Goal: Download file/media

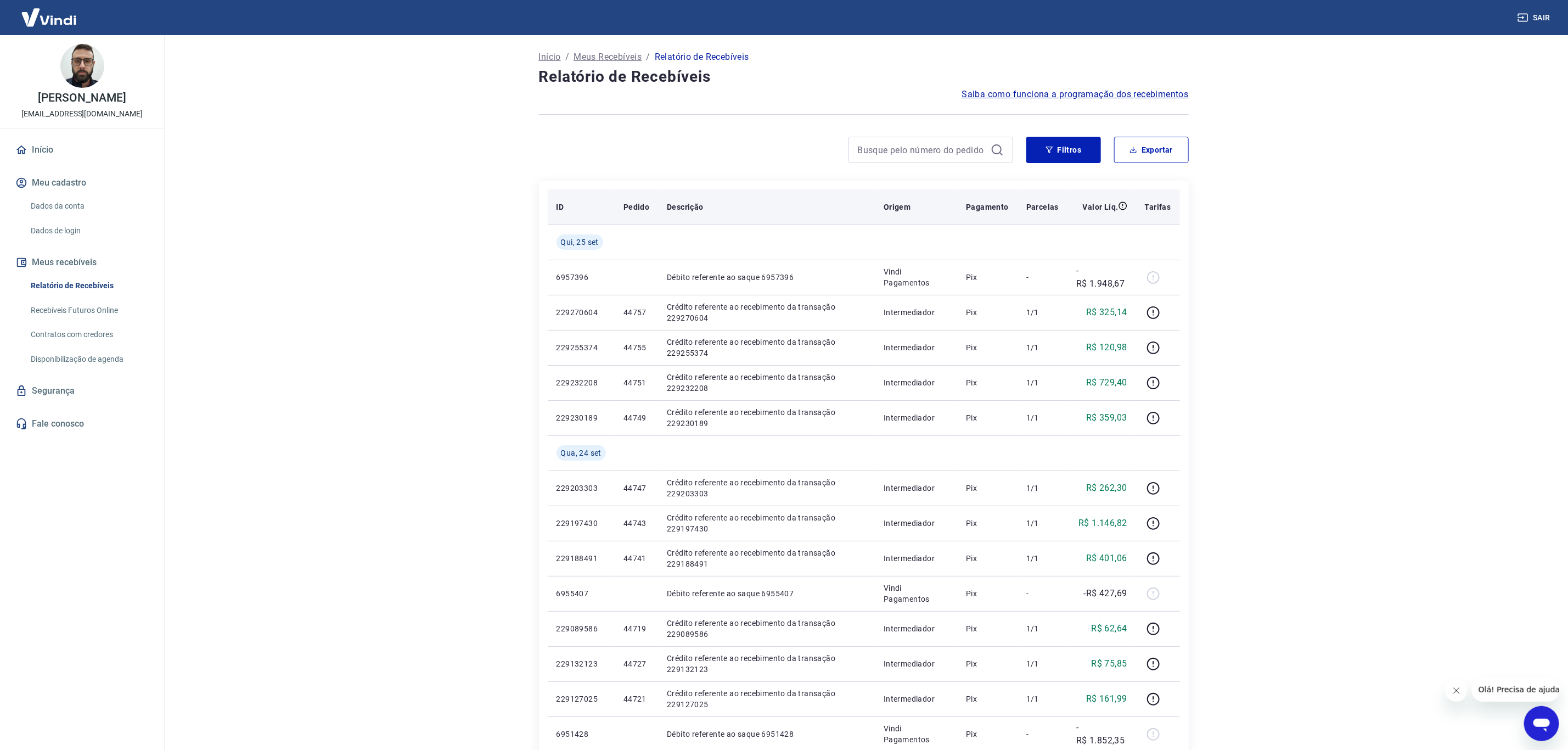
drag, startPoint x: 717, startPoint y: 178, endPoint x: 799, endPoint y: 196, distance: 84.0
click at [720, 178] on div "Início / Meus Recebíveis / Relatório de Recebíveis Relatório de Recebíveis Saib…" at bounding box center [864, 600] width 676 height 1131
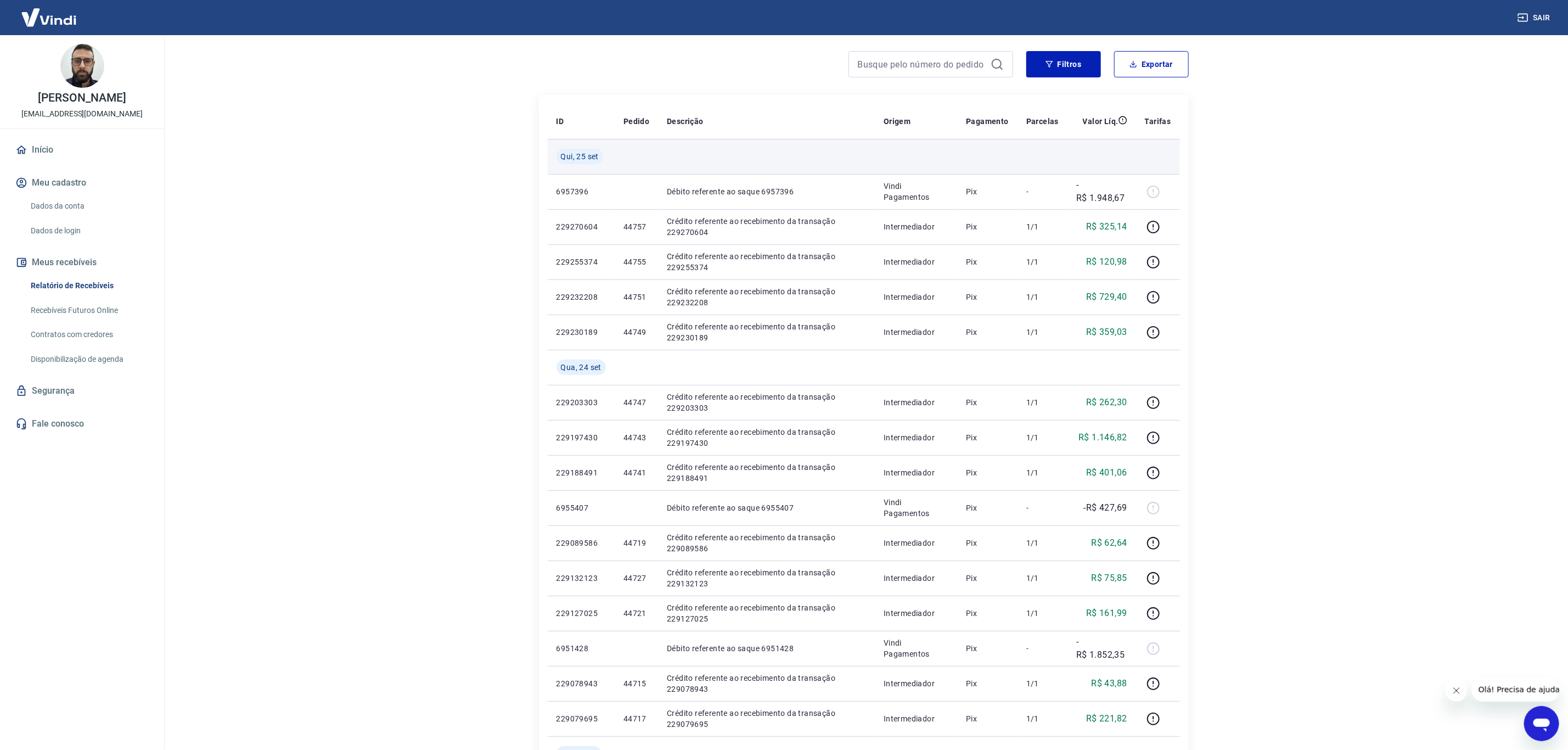
scroll to position [82, 0]
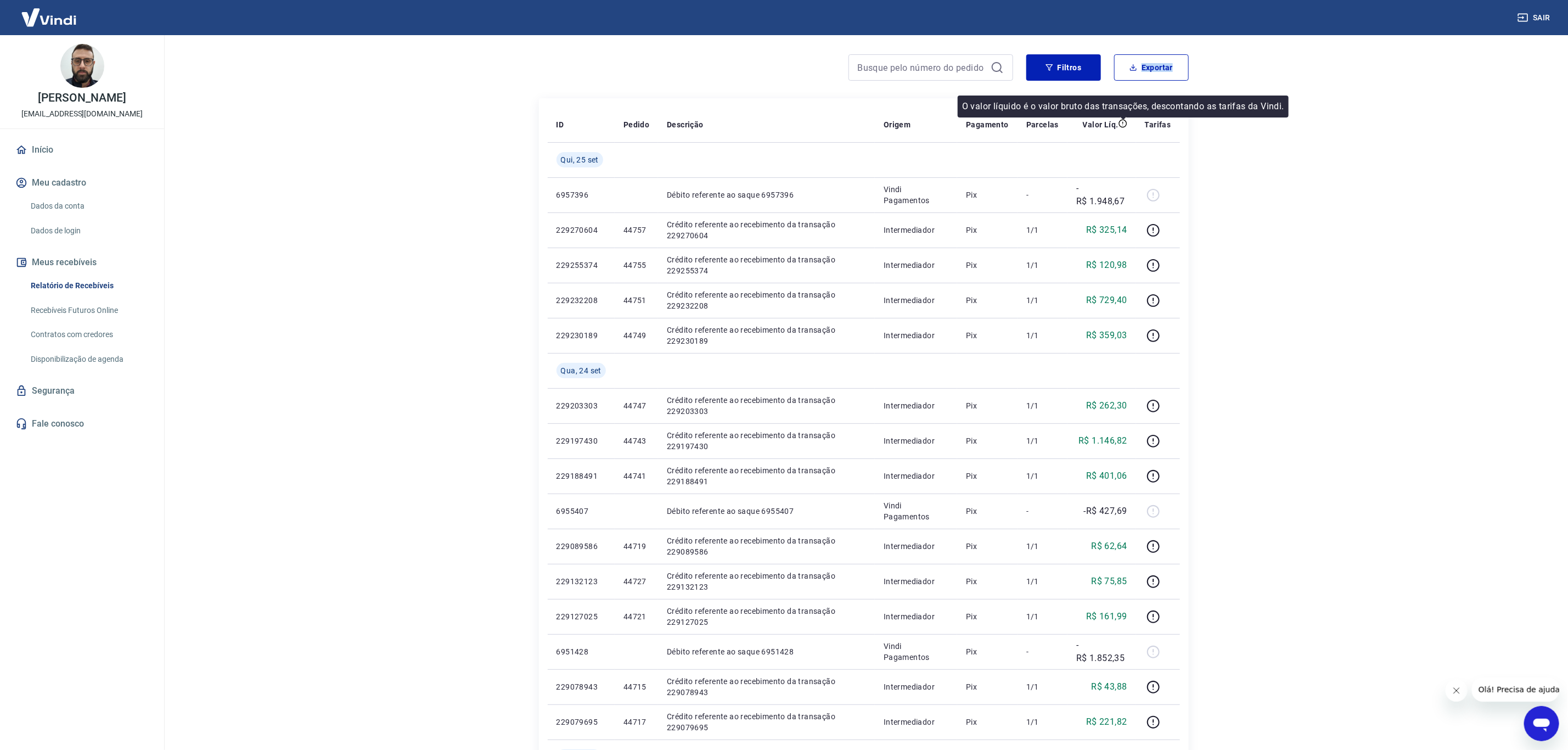
drag, startPoint x: 1139, startPoint y: 81, endPoint x: 1134, endPoint y: 47, distance: 34.4
click at [1139, 78] on div "Filtros Exportar" at bounding box center [864, 72] width 650 height 35
click at [1139, 63] on button "Exportar" at bounding box center [1151, 67] width 75 height 27
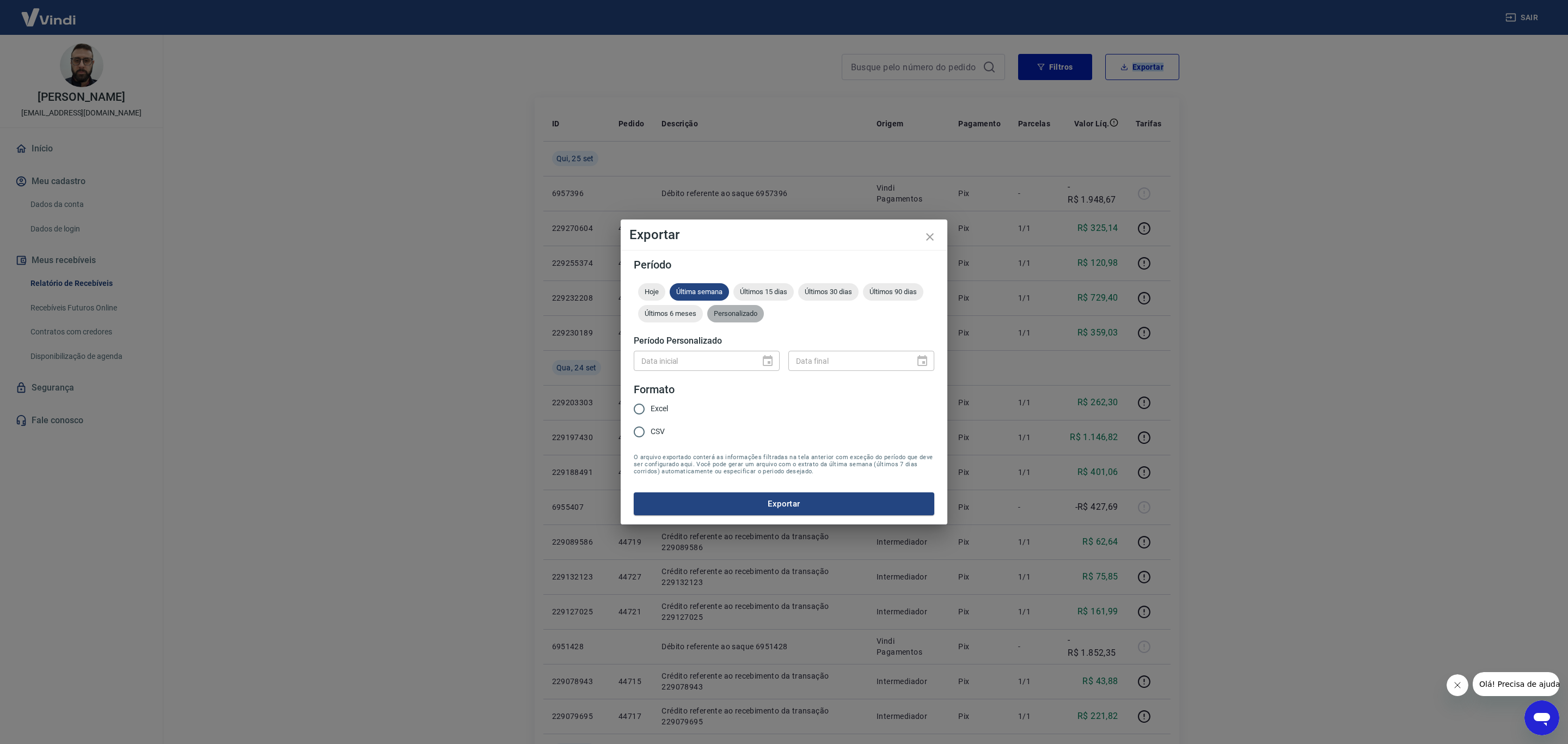
drag, startPoint x: 745, startPoint y: 310, endPoint x: 735, endPoint y: 350, distance: 41.2
click at [746, 310] on span "Personalizado" at bounding box center [735, 313] width 57 height 8
type input "DD/MM/YYYY"
drag, startPoint x: 730, startPoint y: 356, endPoint x: 735, endPoint y: 360, distance: 6.4
click at [732, 357] on input "DD/MM/YYYY" at bounding box center [693, 360] width 119 height 20
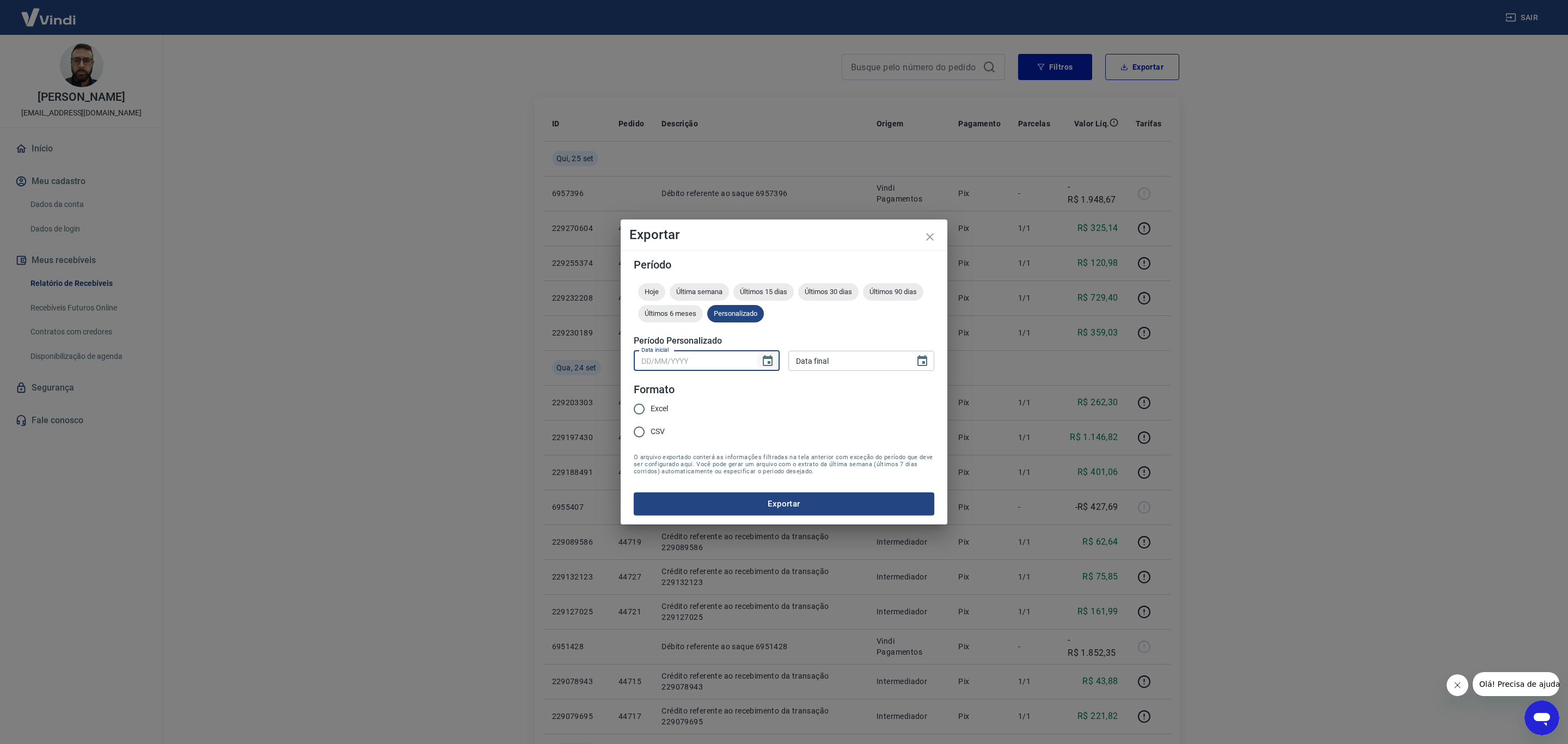
click at [775, 362] on button "Choose date" at bounding box center [768, 361] width 22 height 22
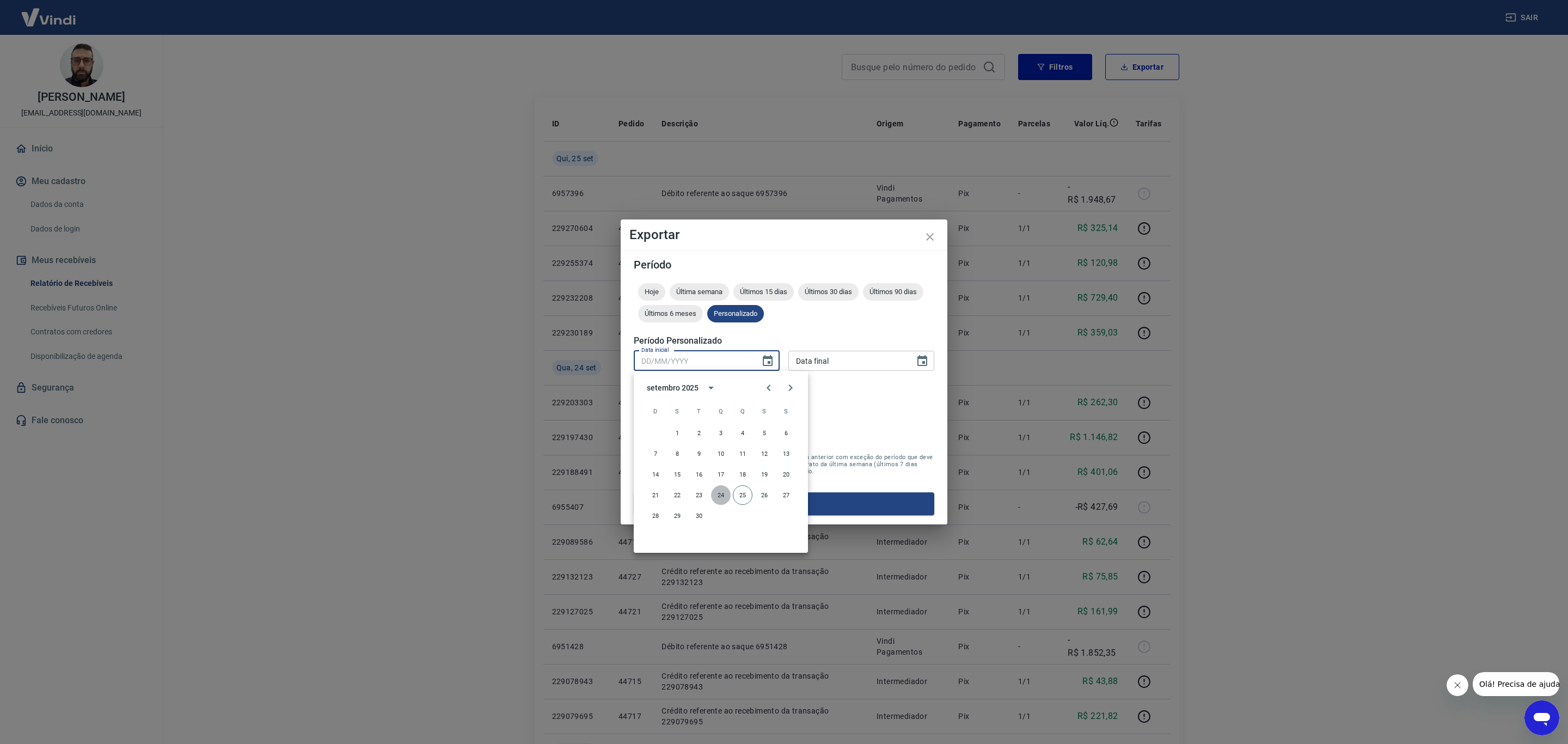
click at [718, 495] on button "24" at bounding box center [721, 495] width 20 height 20
type input "24/09/2025"
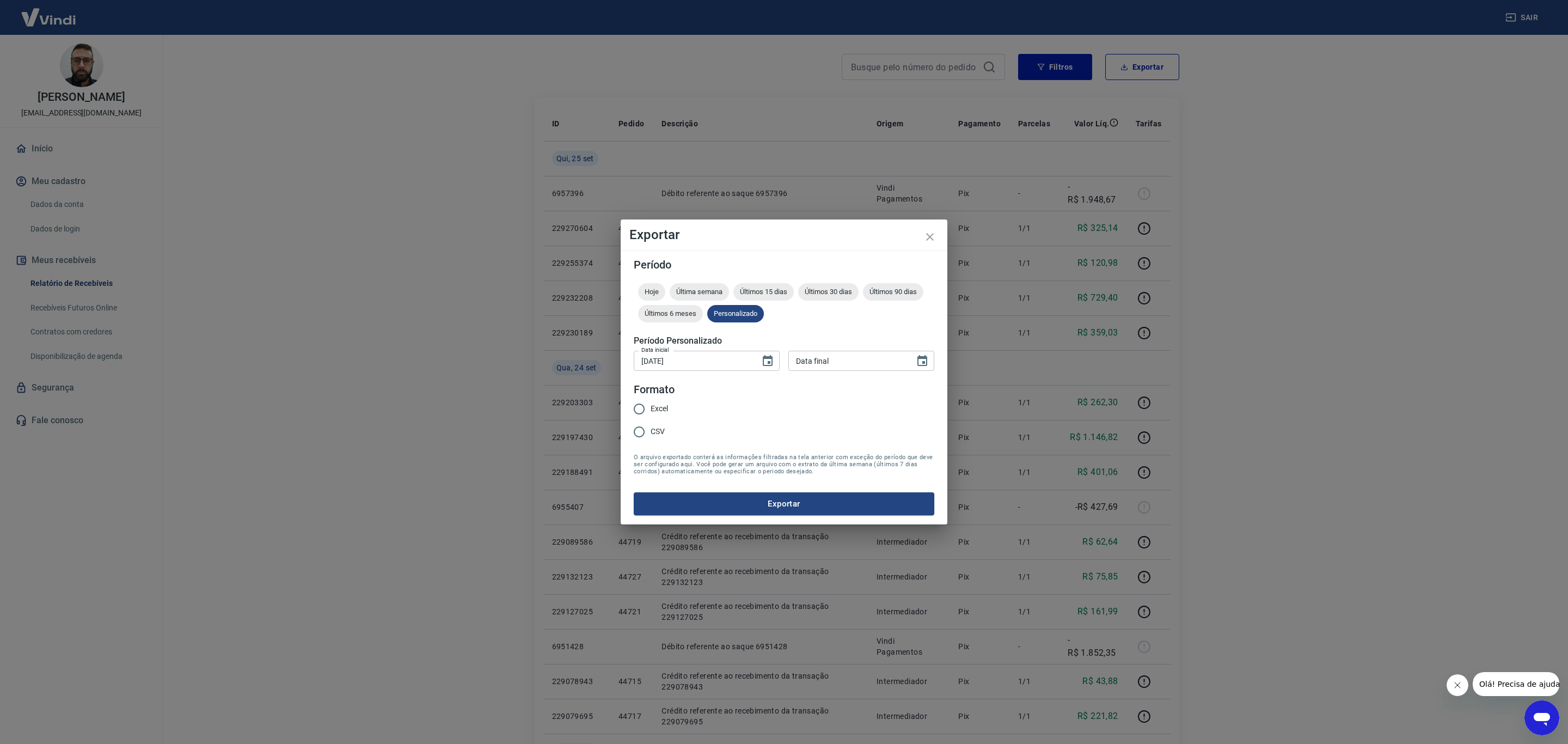
type input "DD/MM/YYYY"
drag, startPoint x: 814, startPoint y: 366, endPoint x: 842, endPoint y: 385, distance: 33.8
click at [816, 368] on input "DD/MM/YYYY" at bounding box center [847, 360] width 119 height 20
click at [926, 363] on icon "Choose date" at bounding box center [922, 360] width 13 height 13
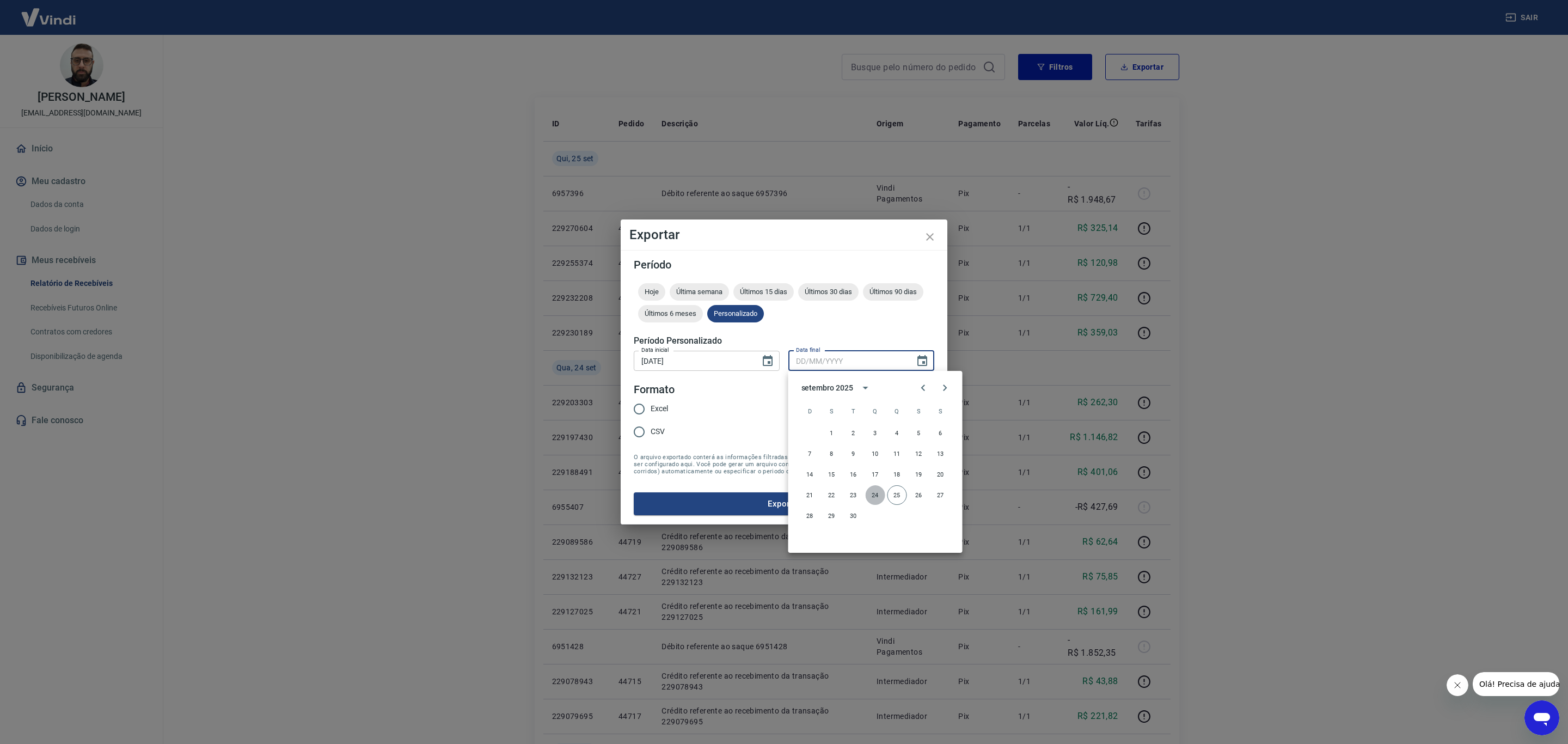
click at [872, 488] on button "24" at bounding box center [875, 495] width 20 height 20
type input "24/09/2025"
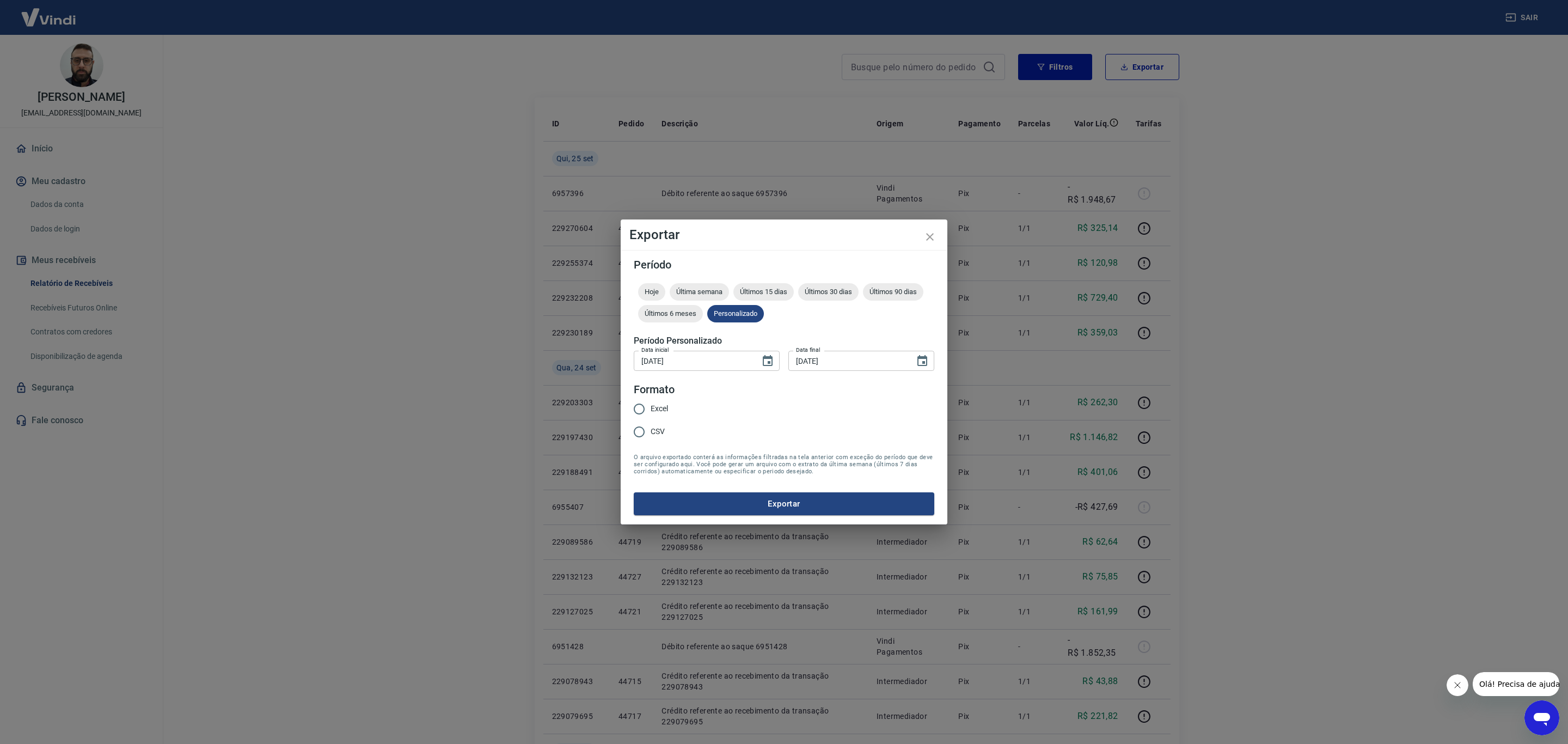
click at [663, 408] on span "Excel" at bounding box center [659, 408] width 17 height 12
click at [650, 408] on input "Excel" at bounding box center [639, 409] width 23 height 23
radio input "true"
drag, startPoint x: 709, startPoint y: 518, endPoint x: 715, endPoint y: 511, distance: 9.2
click at [711, 516] on div "Período Hoje Última semana Últimos 15 dias Últimos 30 dias Últimos 90 dias Últi…" at bounding box center [784, 387] width 327 height 274
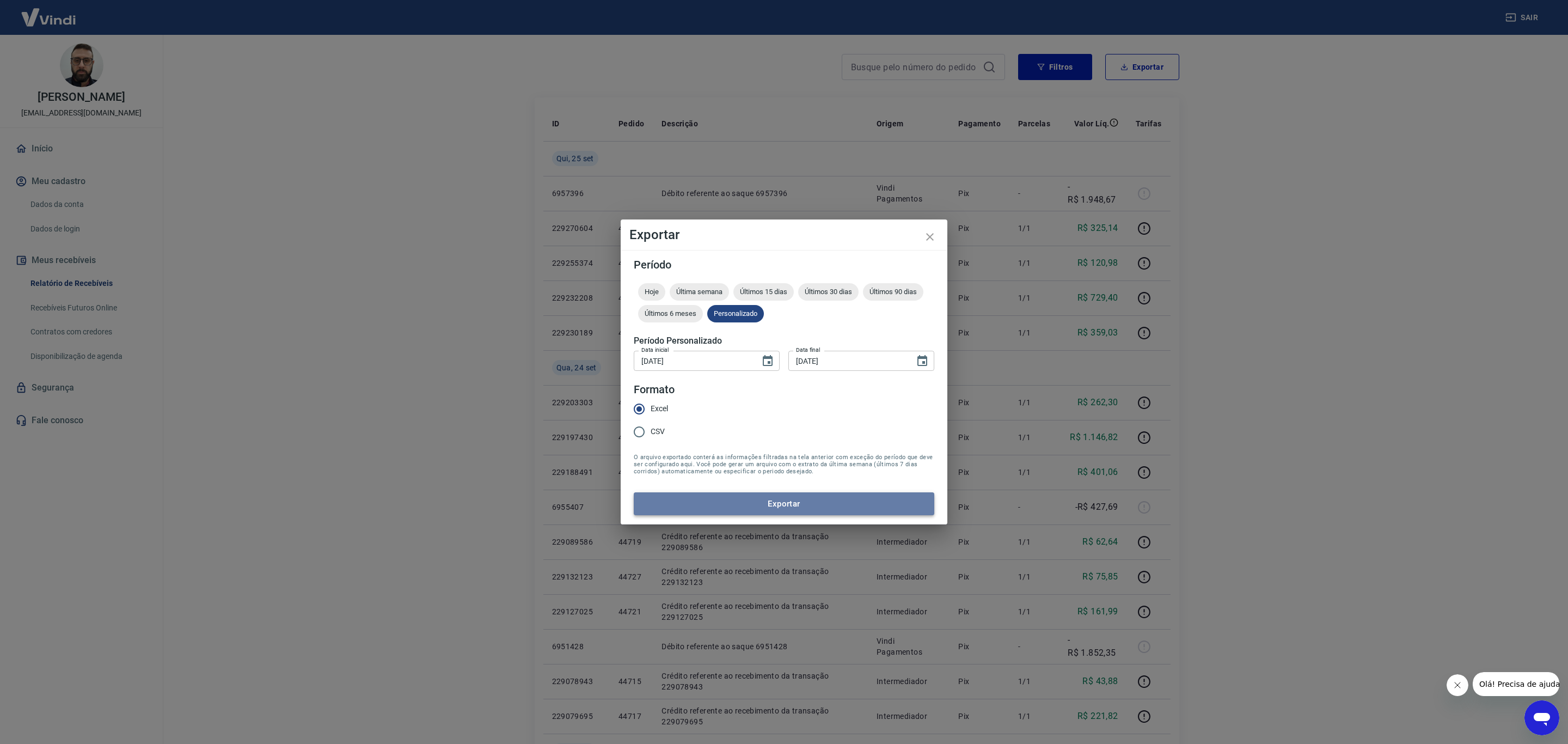
click at [718, 510] on button "Exportar" at bounding box center [784, 503] width 300 height 23
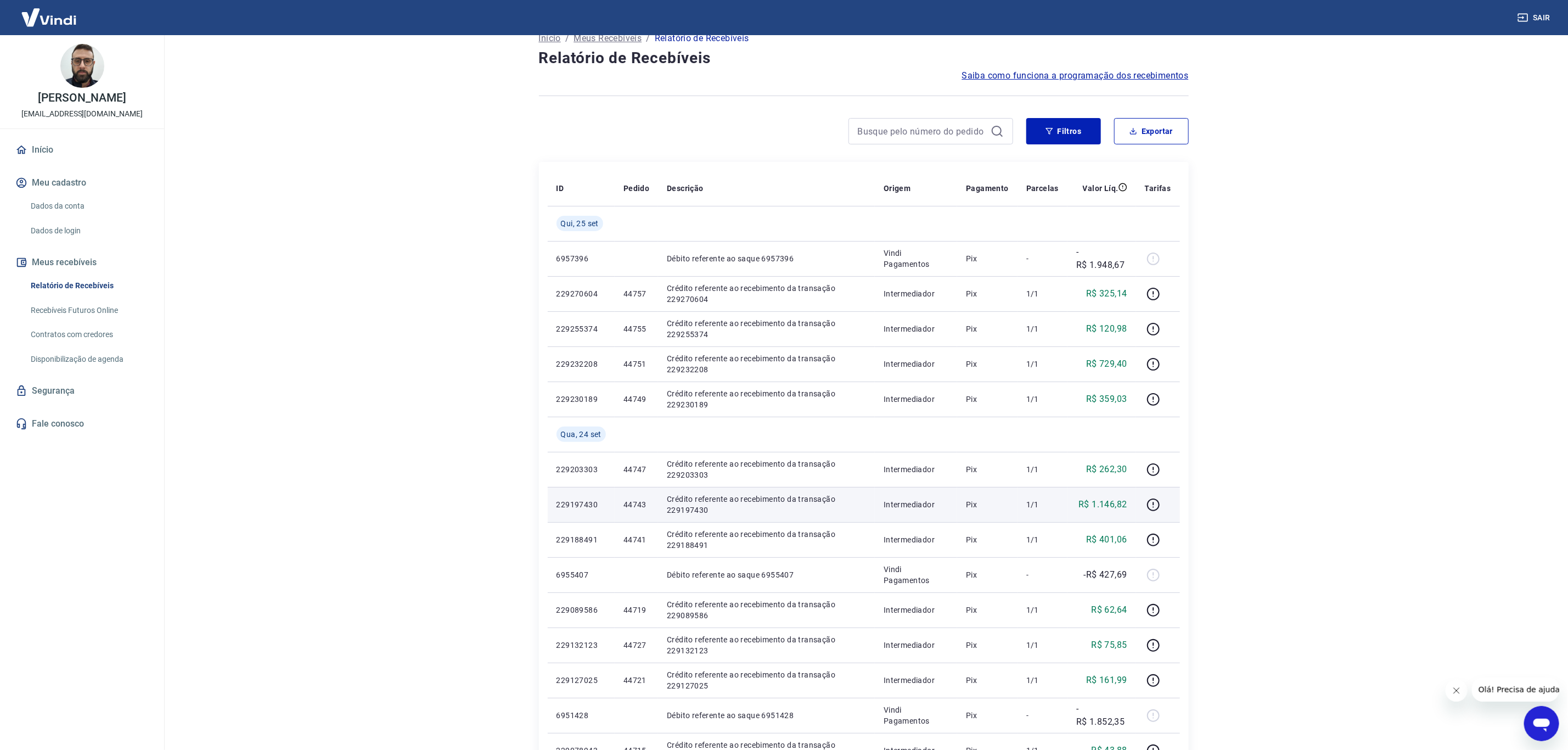
scroll to position [0, 0]
